Goal: Information Seeking & Learning: Check status

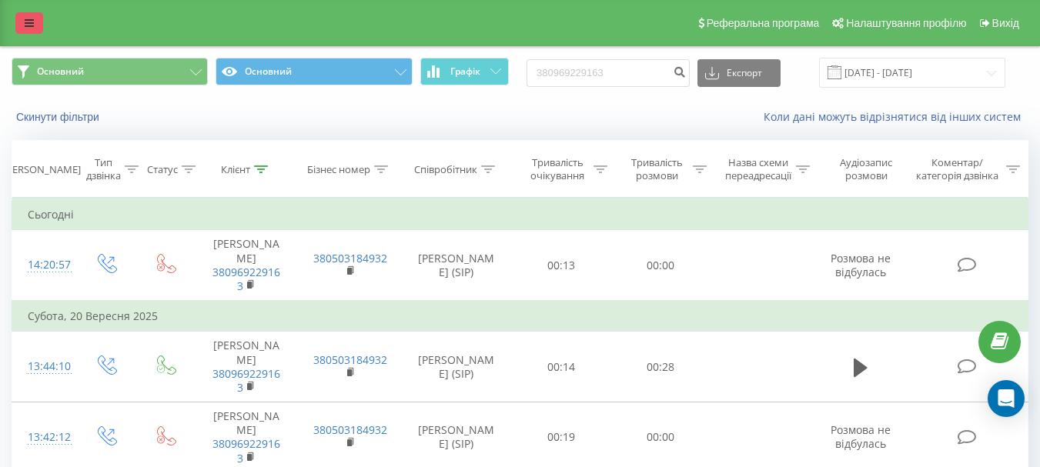
click at [38, 23] on link at bounding box center [29, 23] width 28 height 22
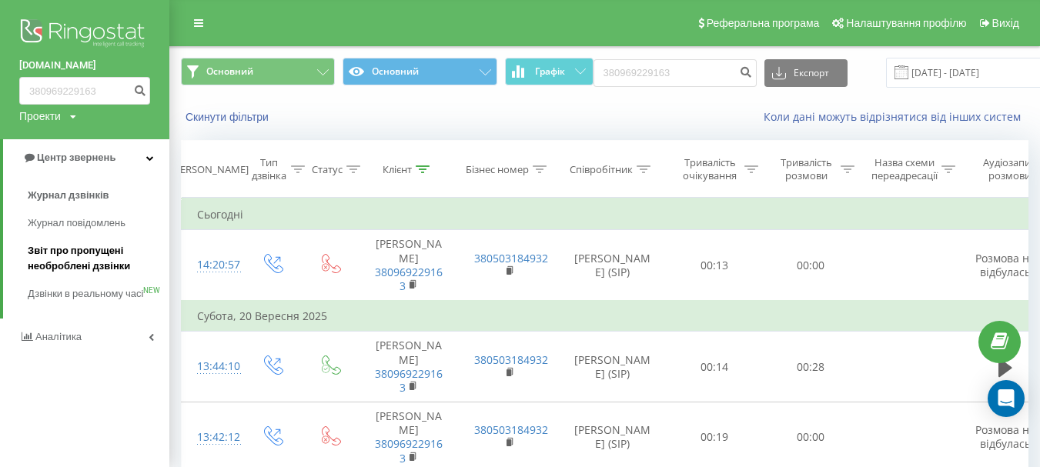
click at [86, 262] on span "Звіт про пропущені необроблені дзвінки" at bounding box center [95, 258] width 134 height 31
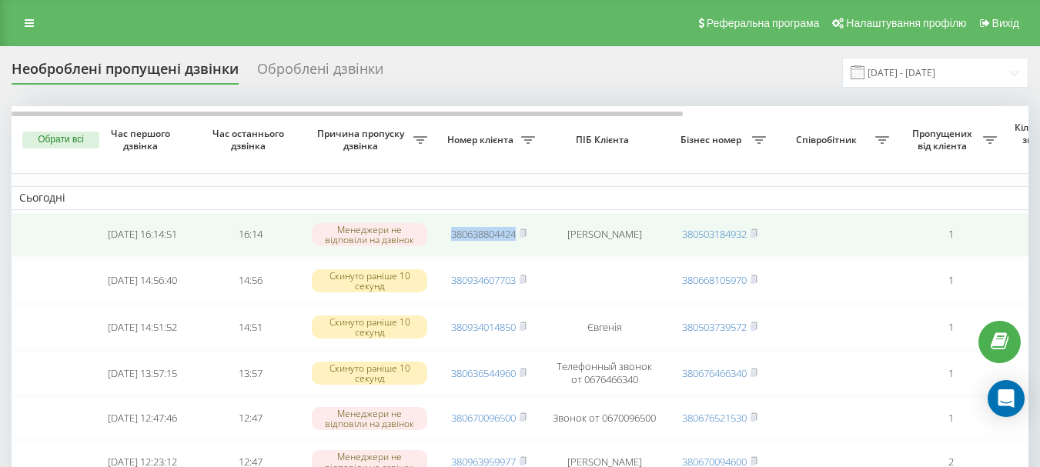
drag, startPoint x: 446, startPoint y: 236, endPoint x: 516, endPoint y: 238, distance: 70.1
click at [516, 238] on td "380638804424" at bounding box center [489, 234] width 108 height 43
copy link "380638804424"
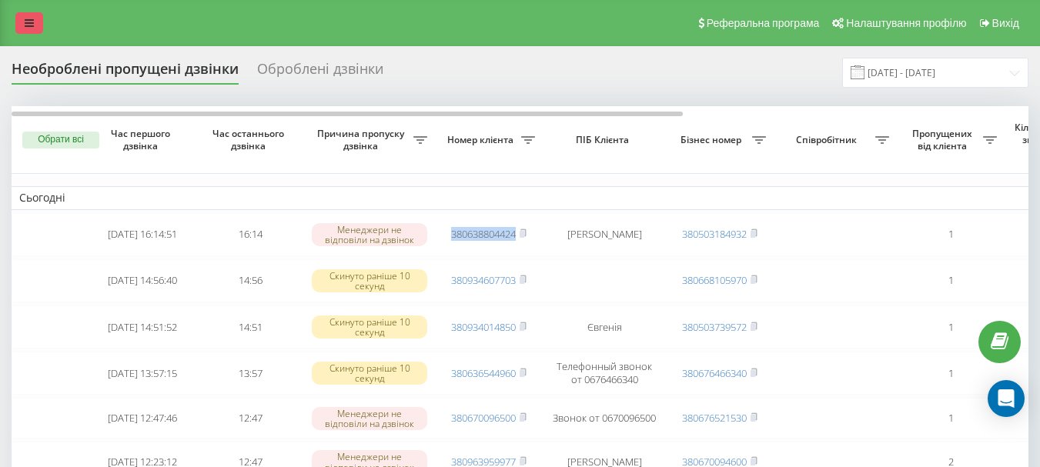
click at [28, 28] on link at bounding box center [29, 23] width 28 height 22
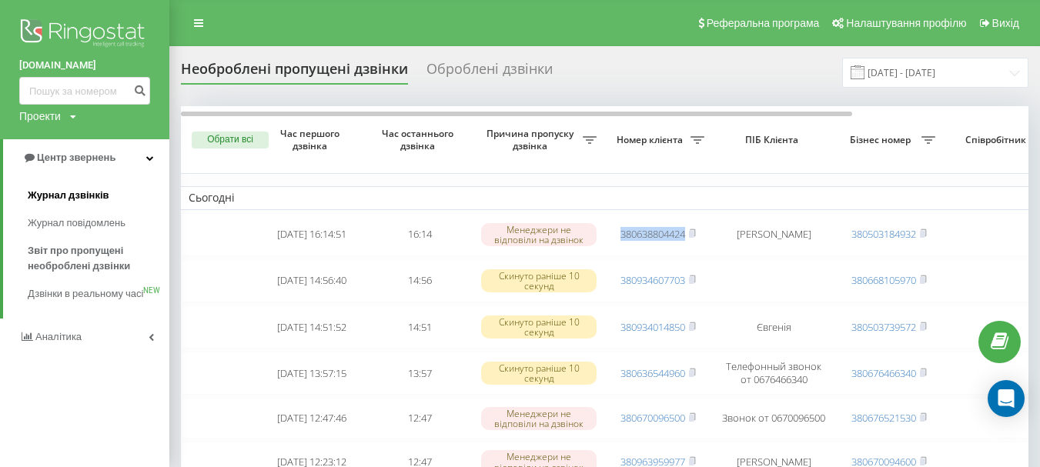
click at [89, 195] on span "Журнал дзвінків" at bounding box center [69, 195] width 82 height 15
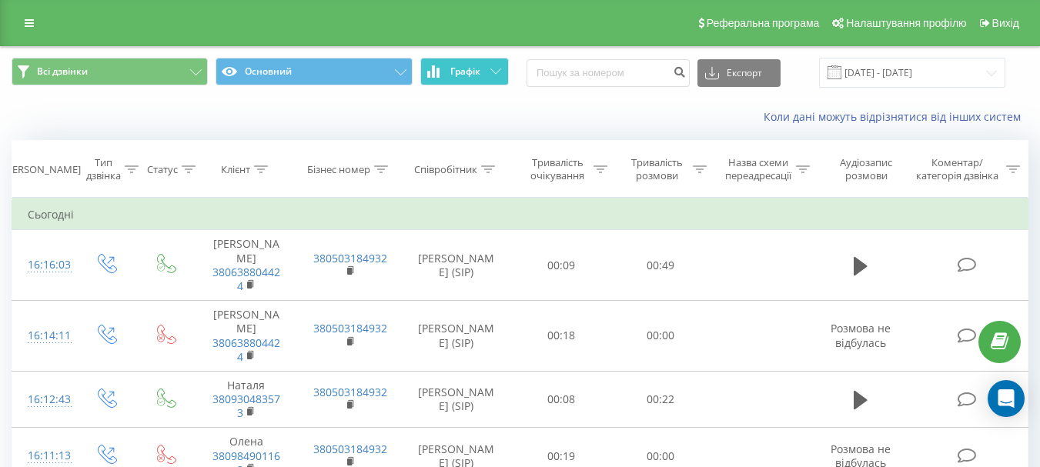
click at [463, 60] on button "Графік" at bounding box center [464, 72] width 89 height 28
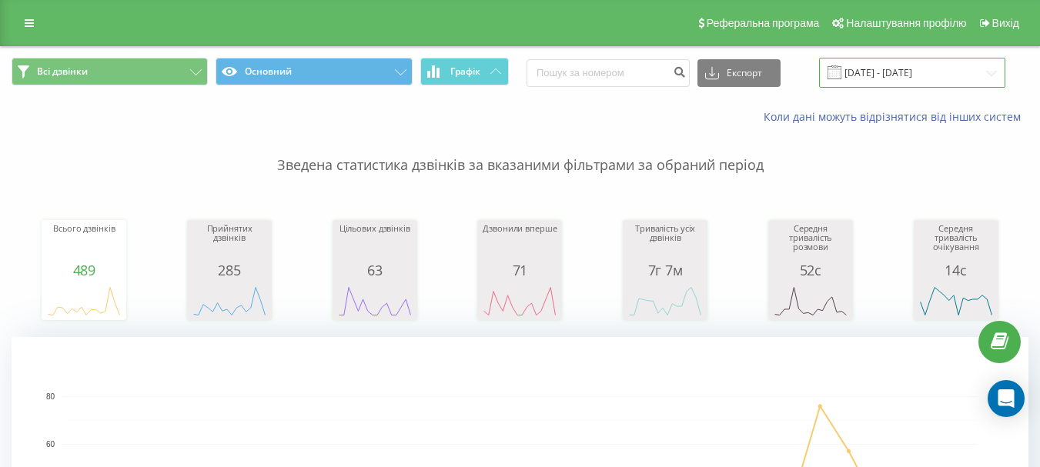
click at [919, 79] on input "[DATE] - [DATE]" at bounding box center [912, 73] width 186 height 30
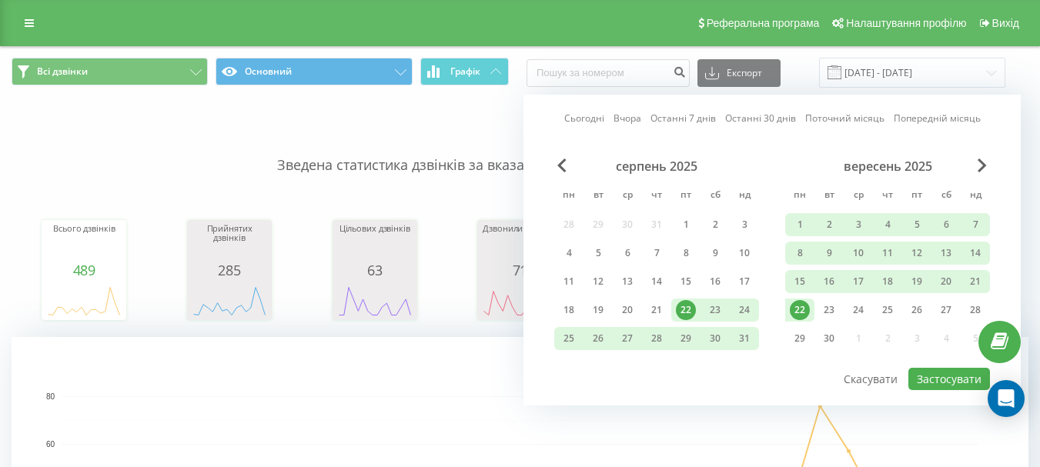
click at [792, 307] on div "22" at bounding box center [800, 310] width 20 height 20
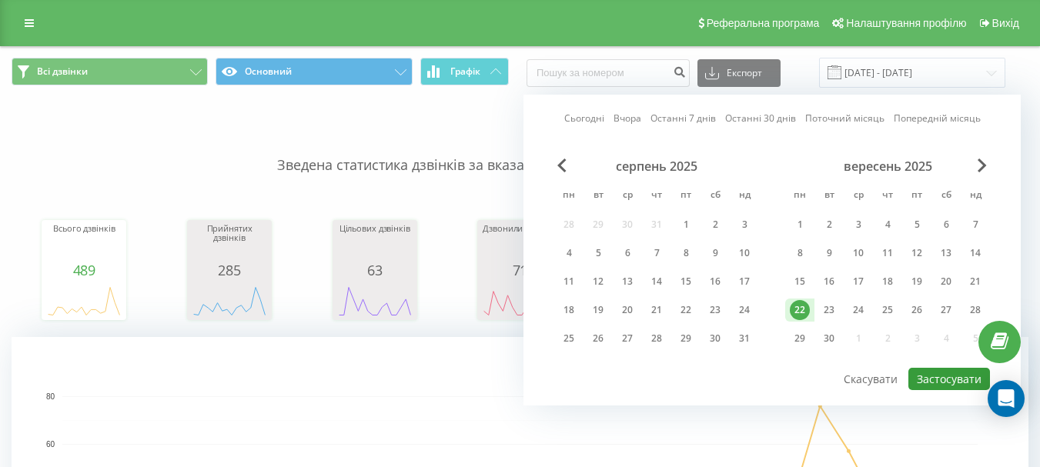
click at [969, 380] on button "Застосувати" at bounding box center [950, 379] width 82 height 22
type input "[DATE] - [DATE]"
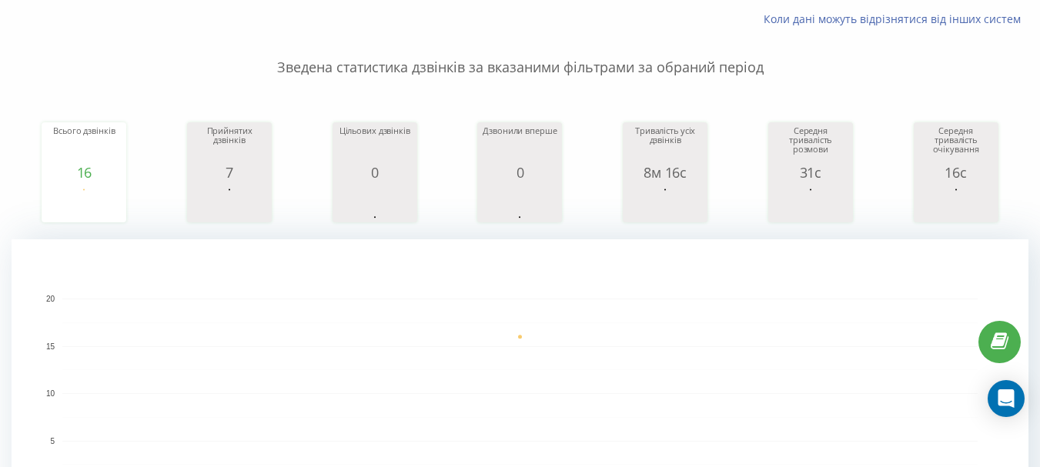
scroll to position [77, 0]
